Goal: Transaction & Acquisition: Obtain resource

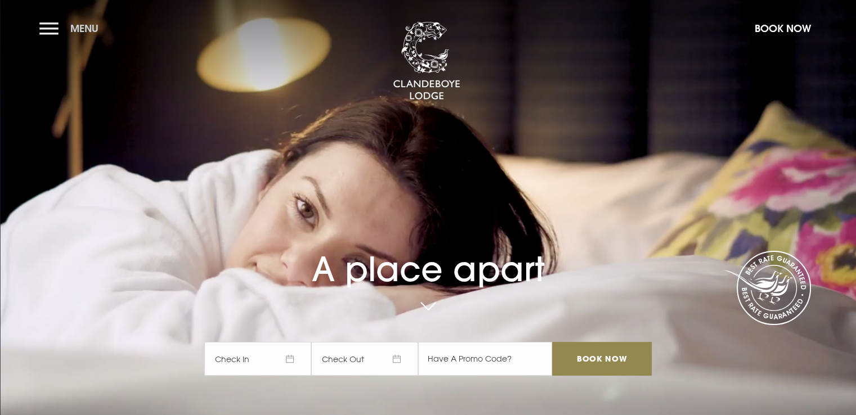
click at [74, 30] on span "Menu" at bounding box center [84, 28] width 28 height 13
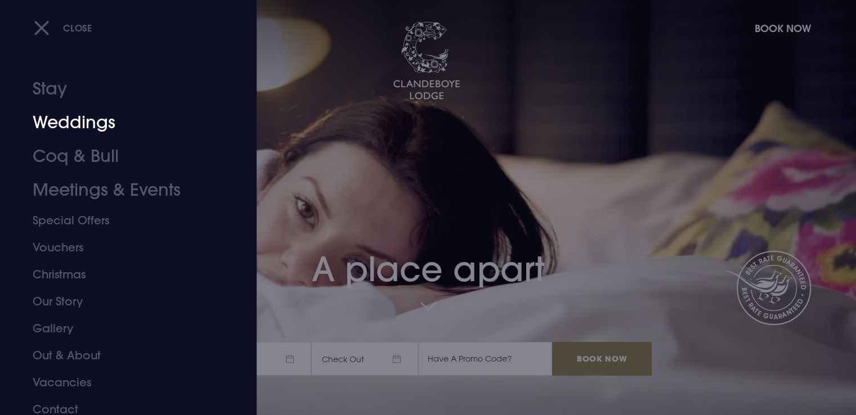
click at [95, 125] on link "Weddings" at bounding box center [122, 123] width 178 height 34
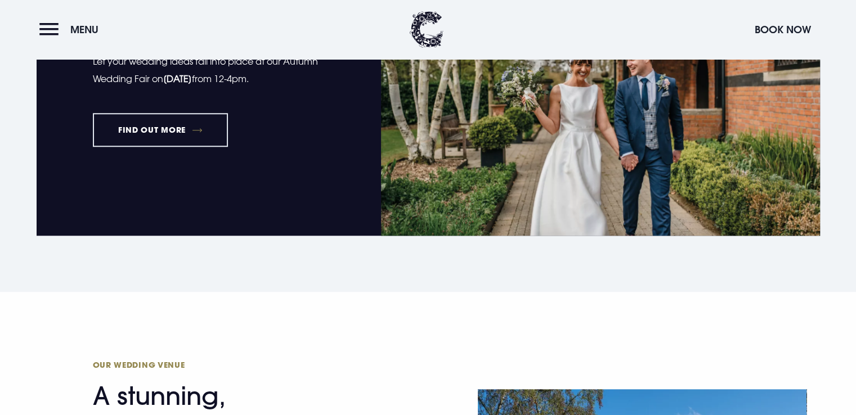
scroll to position [901, 0]
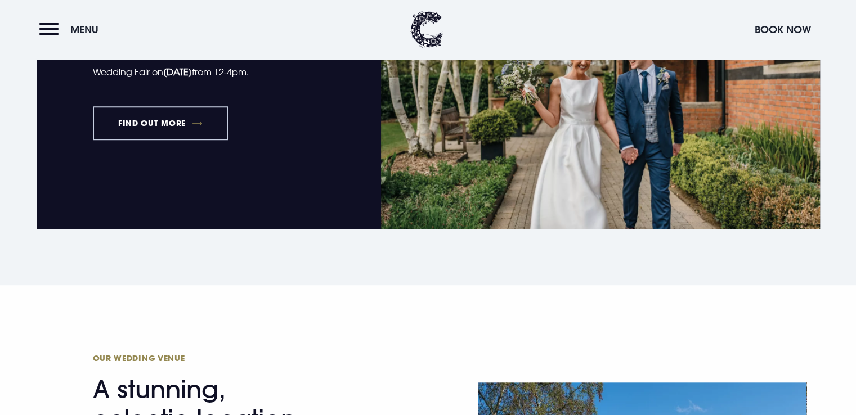
click at [141, 120] on link "FIND OUT MORE" at bounding box center [161, 123] width 136 height 34
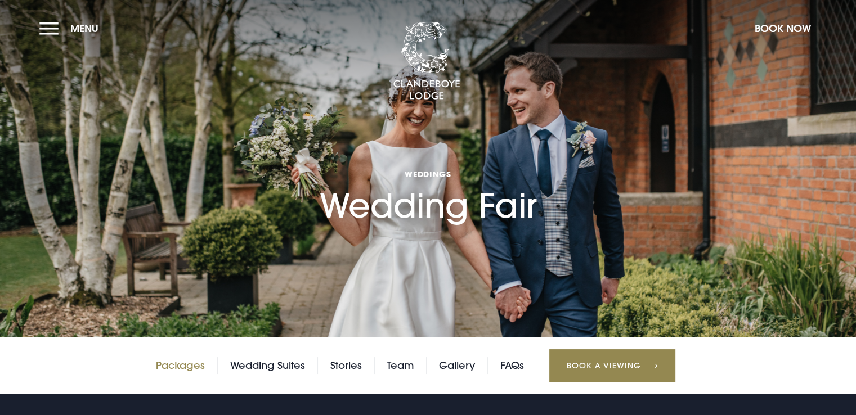
click at [169, 368] on link "Packages" at bounding box center [180, 365] width 49 height 17
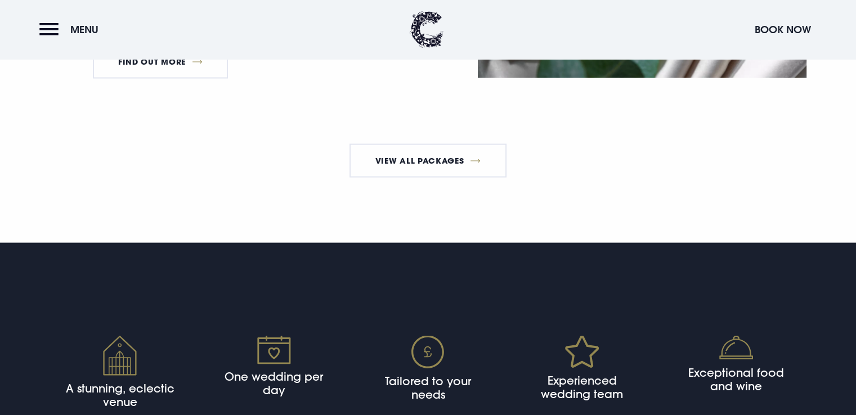
scroll to position [2195, 0]
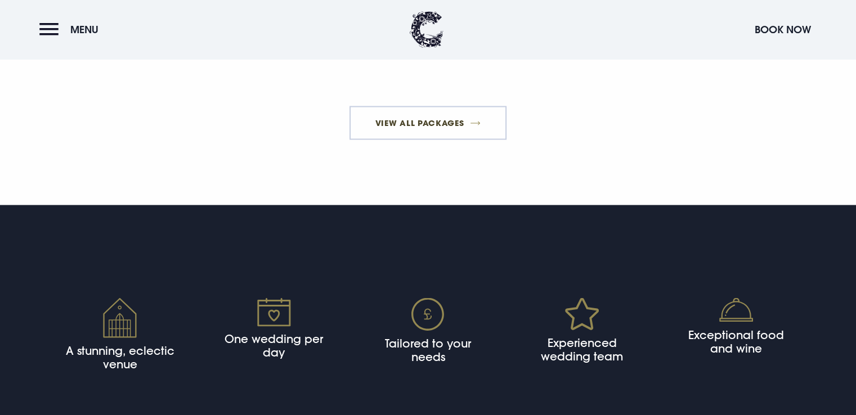
click at [431, 140] on link "View All Packages" at bounding box center [428, 123] width 157 height 34
